Goal: Check status

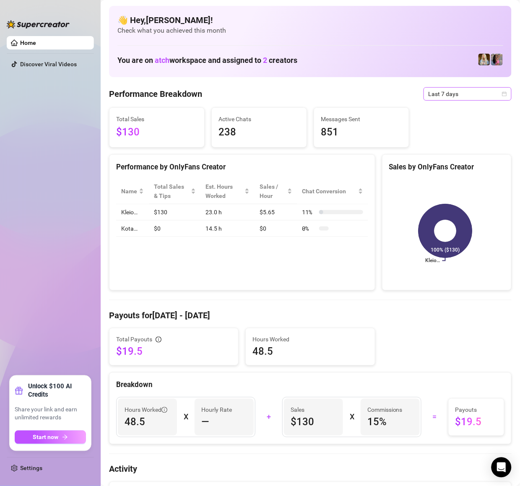
click at [429, 88] on span "Last 7 days" at bounding box center [468, 94] width 78 height 13
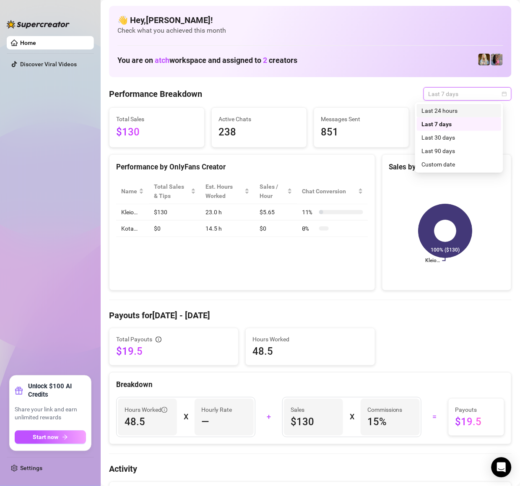
click at [436, 111] on div "Last 24 hours" at bounding box center [459, 110] width 75 height 9
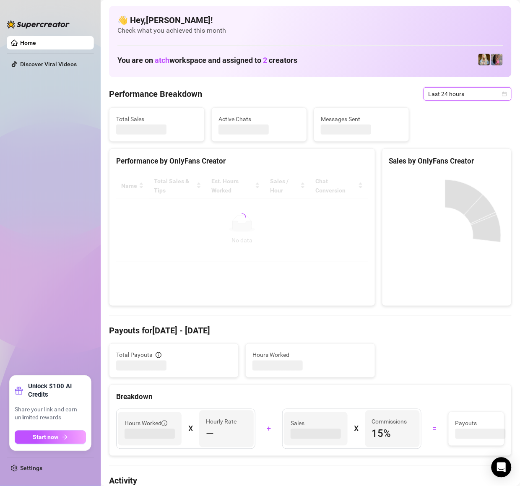
click at [435, 200] on canvas at bounding box center [445, 235] width 112 height 125
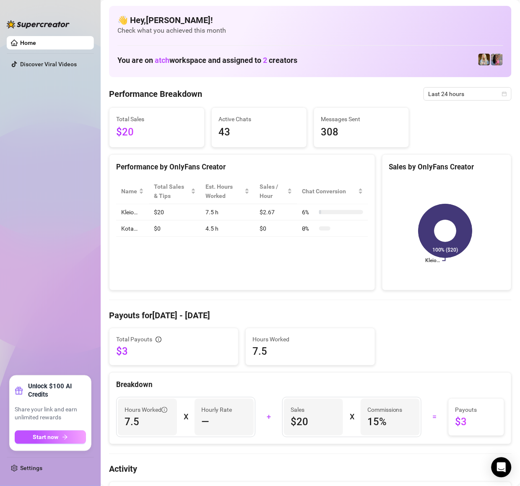
click at [208, 247] on div "Performance by OnlyFans Creator Name Total Sales & Tips Est. Hours Worked Sales…" at bounding box center [242, 222] width 266 height 137
drag, startPoint x: 33, startPoint y: 160, endPoint x: 512, endPoint y: 284, distance: 495.0
click at [34, 161] on ul "Home Discover Viral Videos" at bounding box center [50, 203] width 87 height 340
click at [333, 386] on div "Breakdown" at bounding box center [310, 385] width 388 height 11
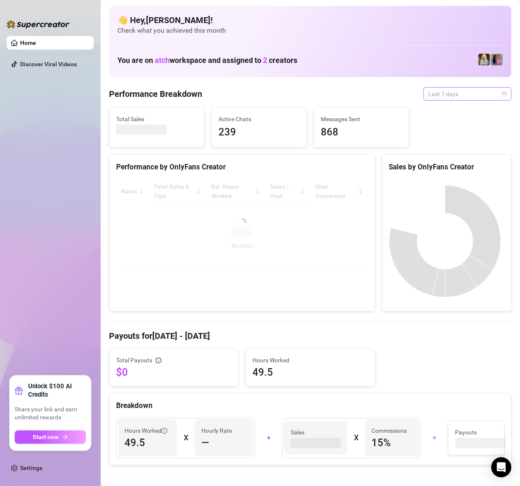
click at [429, 97] on span "Last 7 days" at bounding box center [468, 94] width 78 height 13
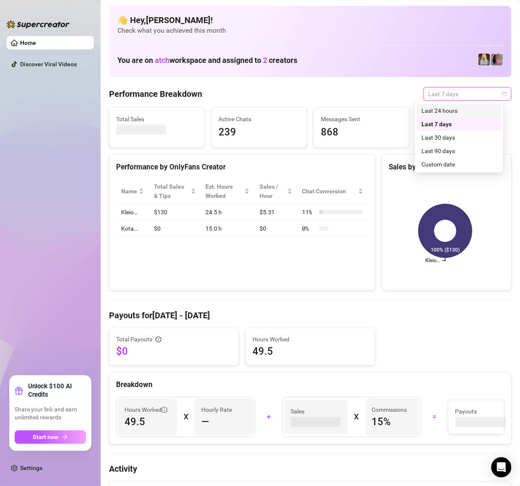
click at [423, 112] on div "Last 24 hours" at bounding box center [459, 110] width 75 height 9
